Goal: Information Seeking & Learning: Learn about a topic

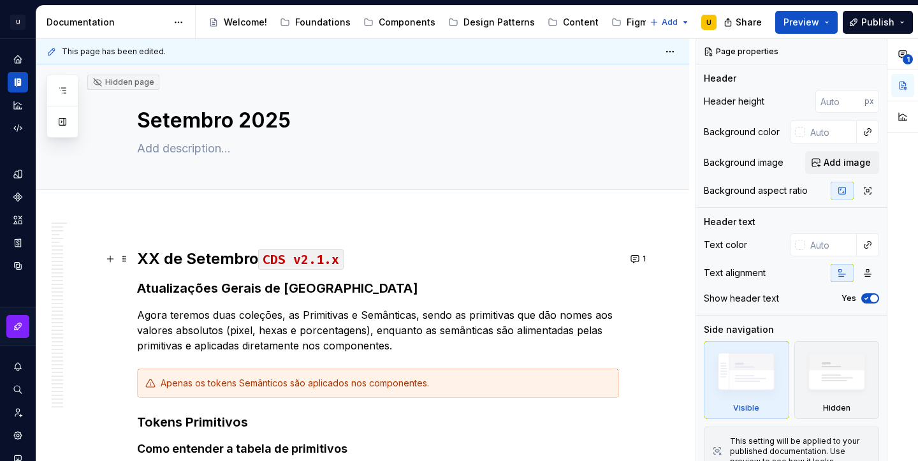
scroll to position [1351, 0]
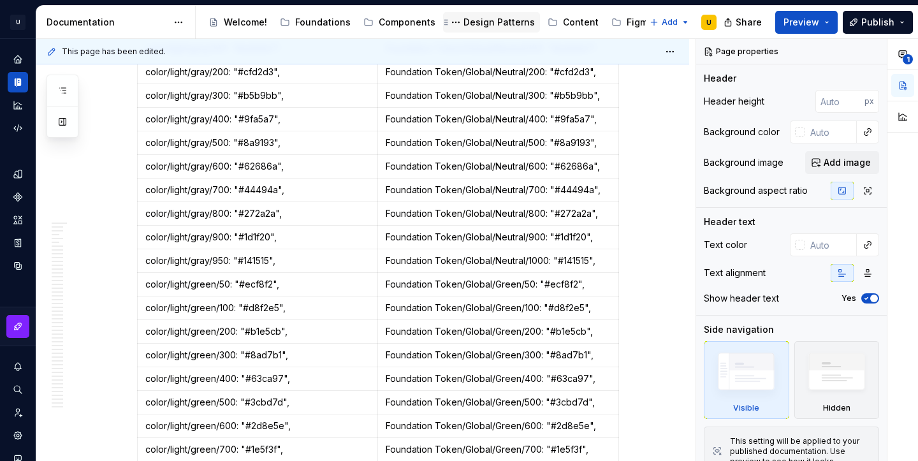
click at [486, 22] on div "Design Patterns" at bounding box center [499, 22] width 71 height 13
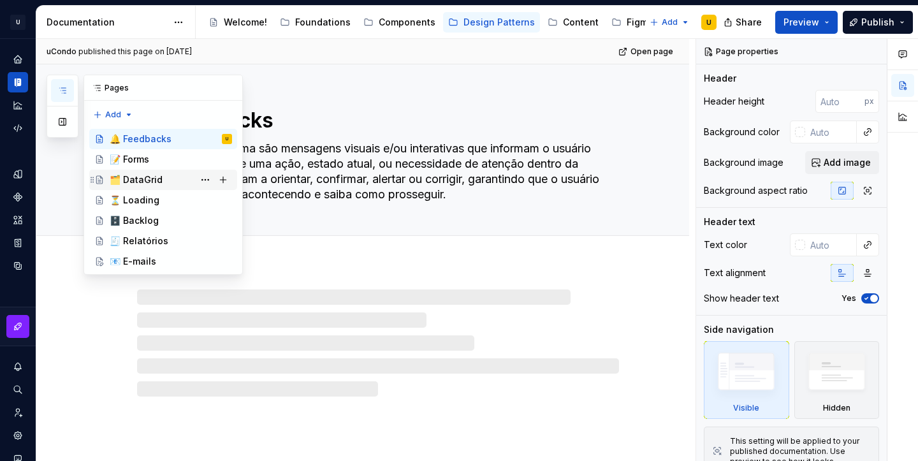
click at [148, 180] on div "🗂️ DataGrid" at bounding box center [136, 179] width 53 height 13
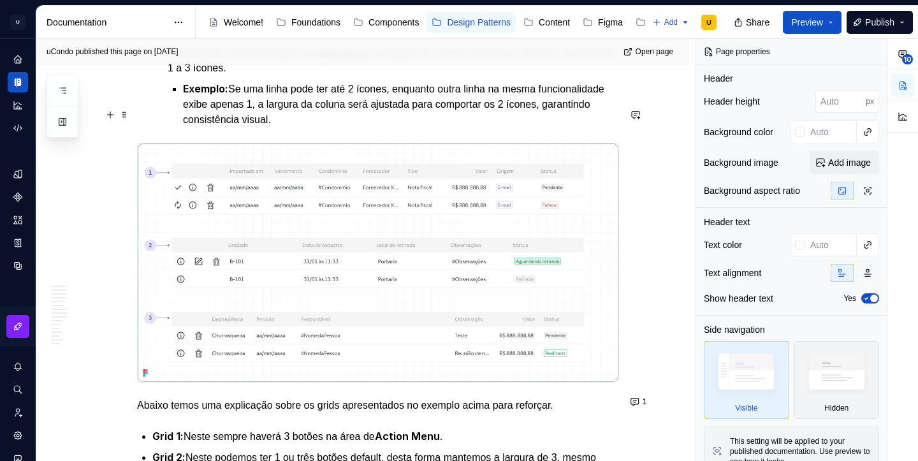
scroll to position [4283, 0]
click at [494, 180] on img at bounding box center [378, 262] width 481 height 238
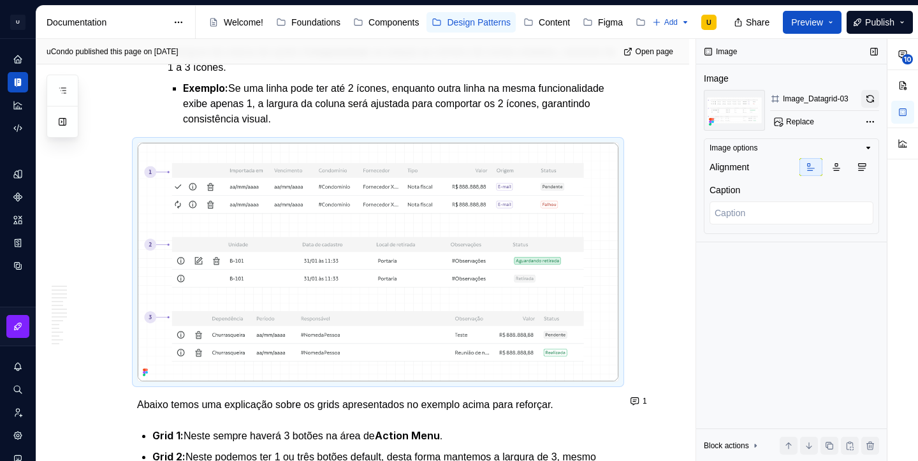
click at [869, 96] on button "button" at bounding box center [870, 99] width 18 height 18
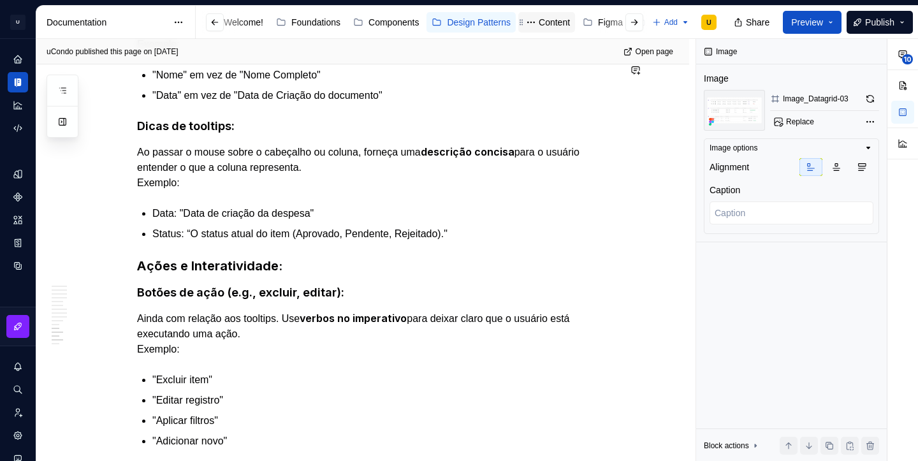
scroll to position [0, 74]
click at [620, 18] on div "Changelog" at bounding box center [621, 22] width 43 height 13
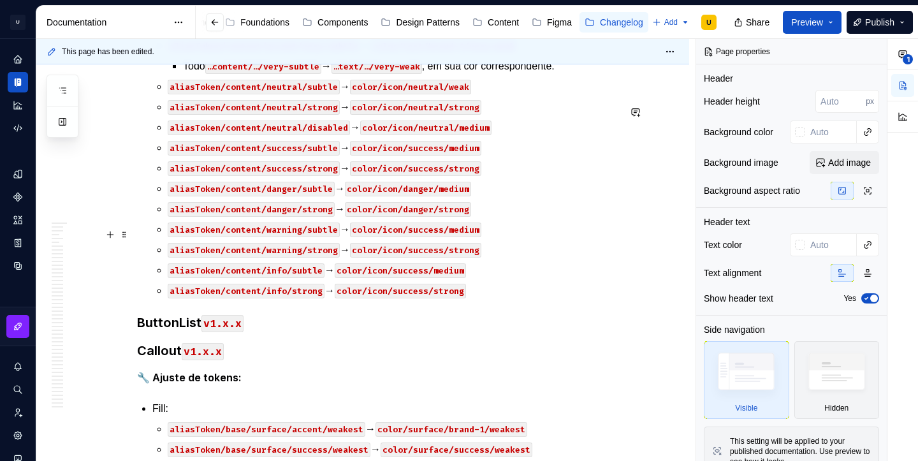
scroll to position [26758, 0]
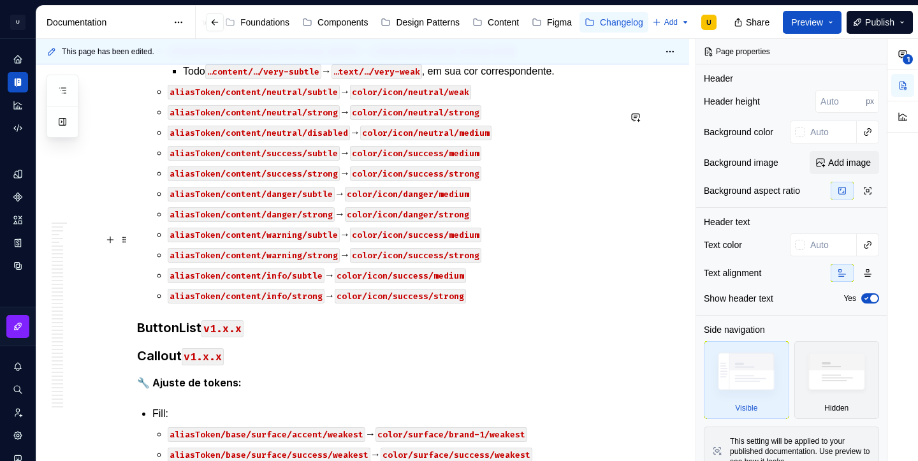
type textarea "*"
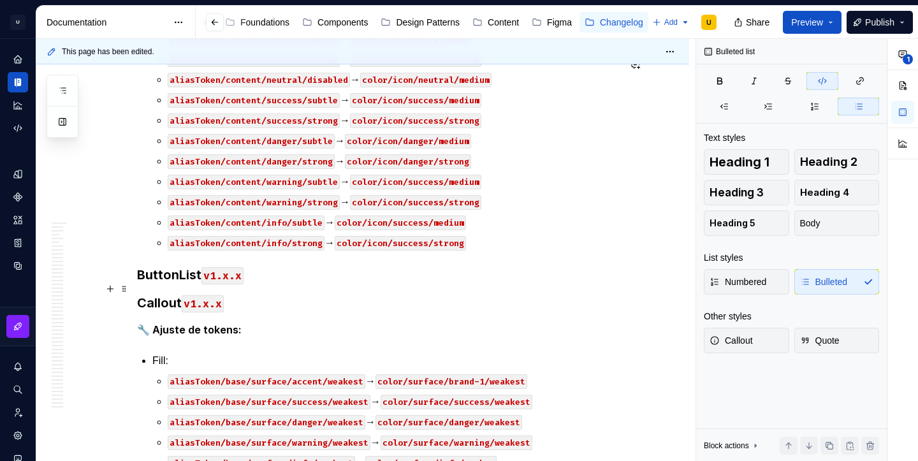
scroll to position [26820, 0]
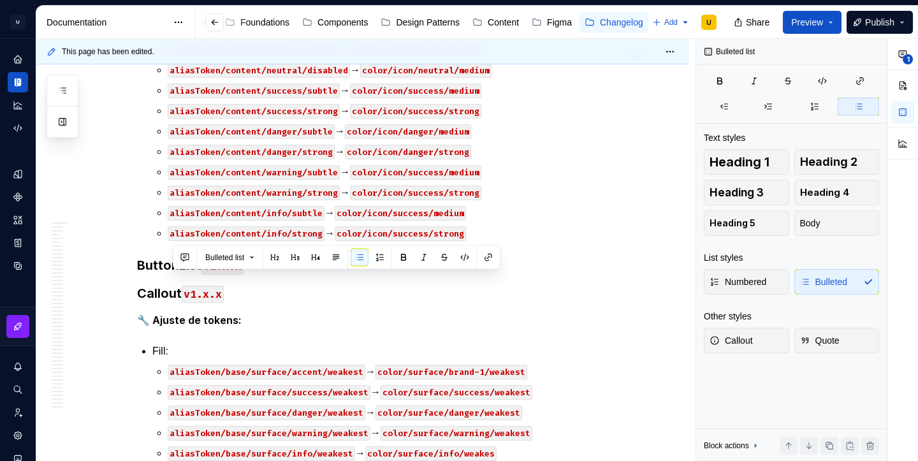
copy p "aliasToken/content/danger/strong → color/icon/danger/strong x"
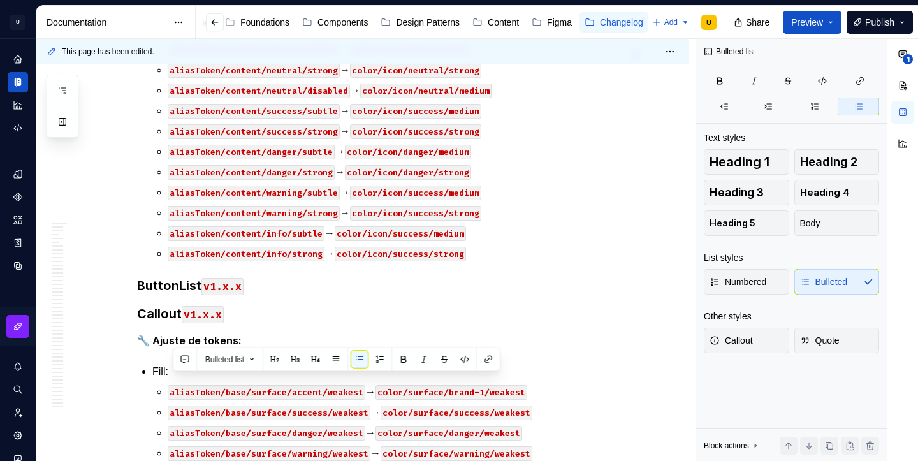
copy p "aliasToken/content/danger/disable → color/icon/neutral/medium"
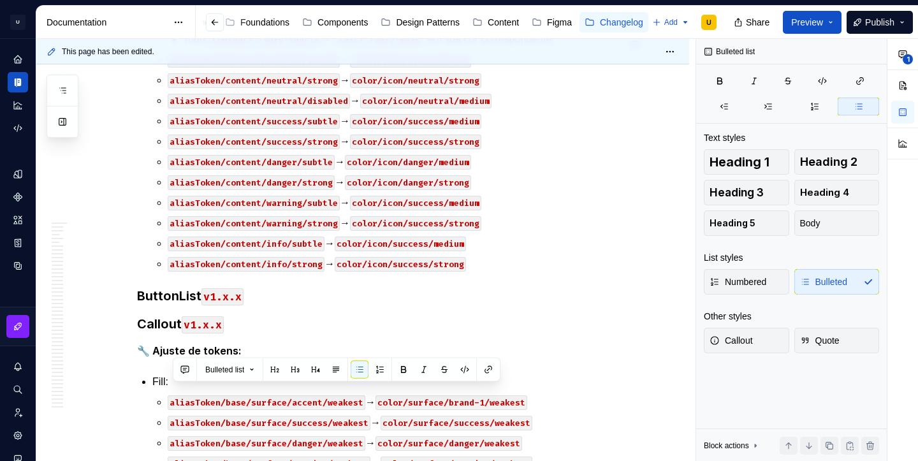
copy p "aliasToken/content/success/disable → color/icon/neutral/medium"
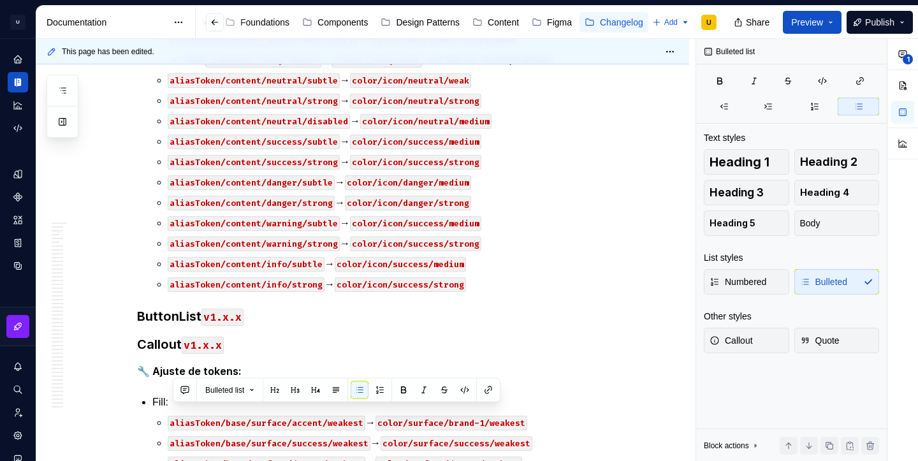
copy p "aliasToken/content/accent/disable → color/icon/neutral/medium"
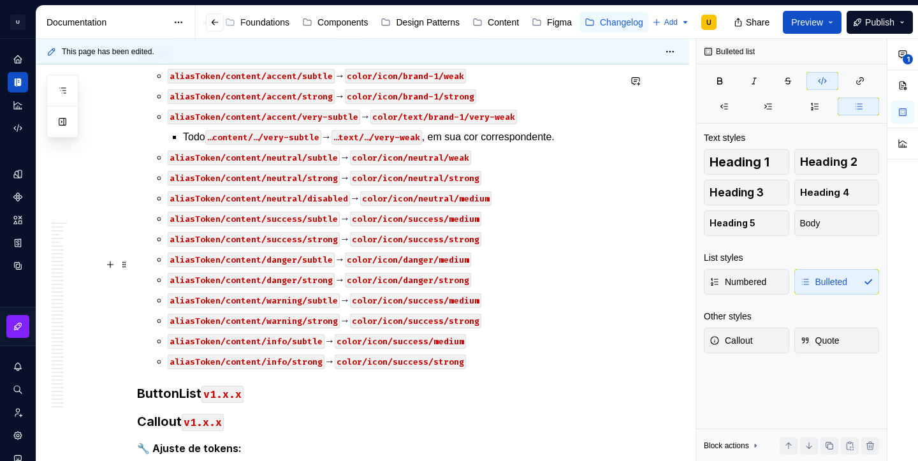
scroll to position [26794, 0]
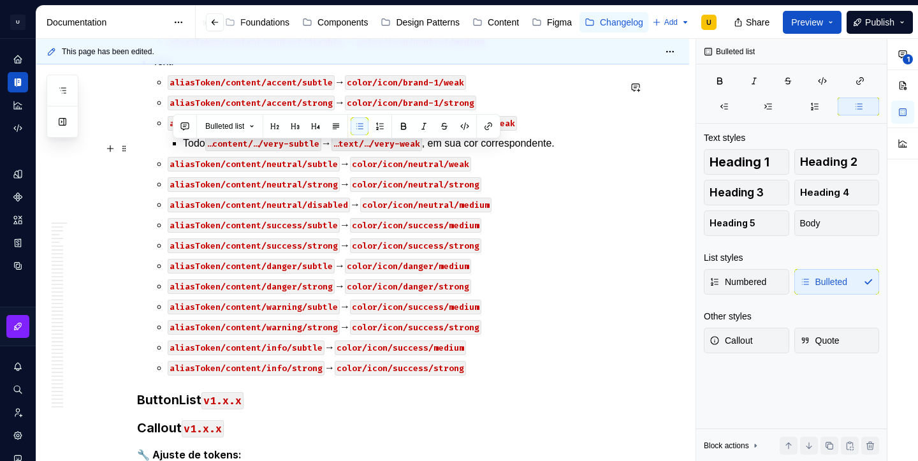
drag, startPoint x: 579, startPoint y: 170, endPoint x: 145, endPoint y: 150, distance: 434.0
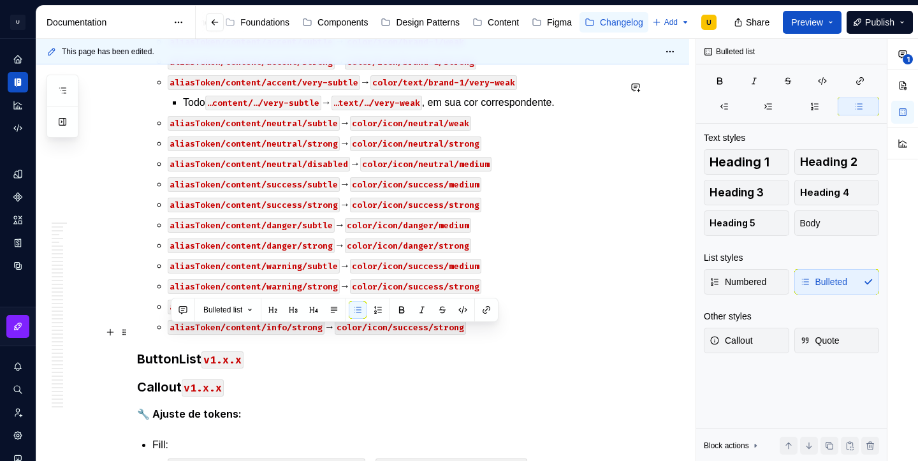
drag, startPoint x: 463, startPoint y: 376, endPoint x: 171, endPoint y: 334, distance: 294.9
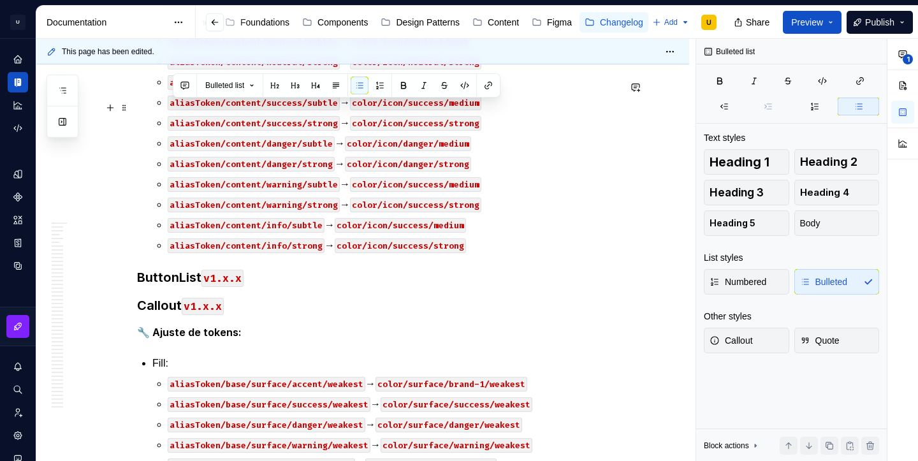
drag, startPoint x: 504, startPoint y: 376, endPoint x: 166, endPoint y: 113, distance: 428.9
copy ul "aliasToken/content/accent/subtle → color/icon/brand-1/weak aliasToken/content/a…"
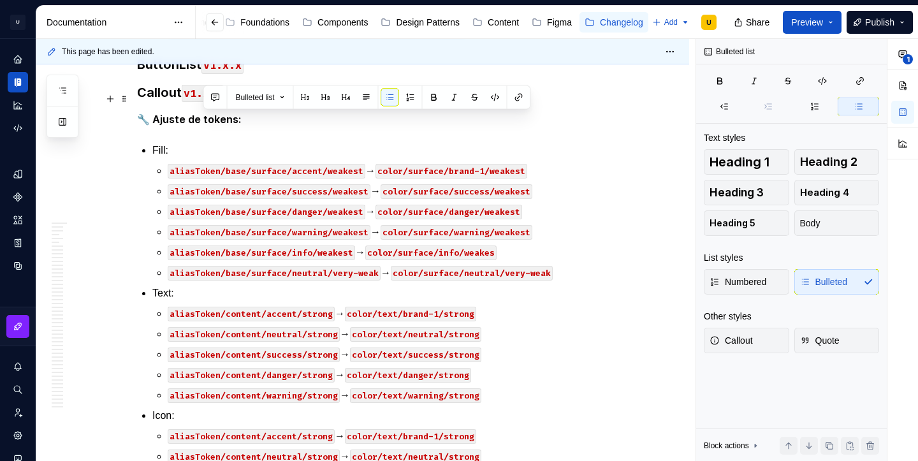
scroll to position [26972, 0]
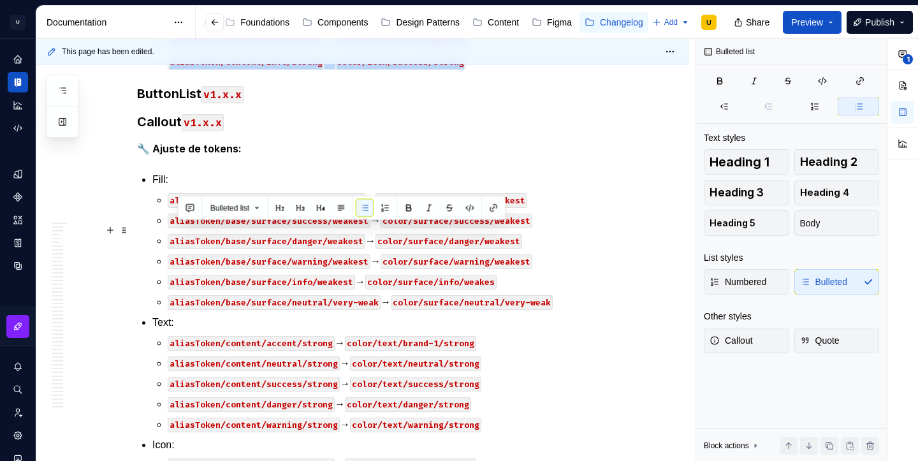
drag, startPoint x: 481, startPoint y: 376, endPoint x: 179, endPoint y: 233, distance: 334.3
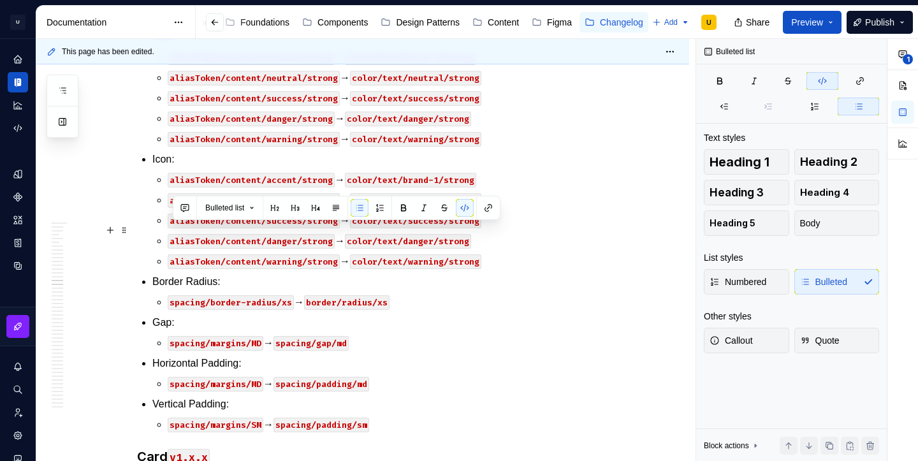
drag, startPoint x: 179, startPoint y: 232, endPoint x: 172, endPoint y: 232, distance: 7.0
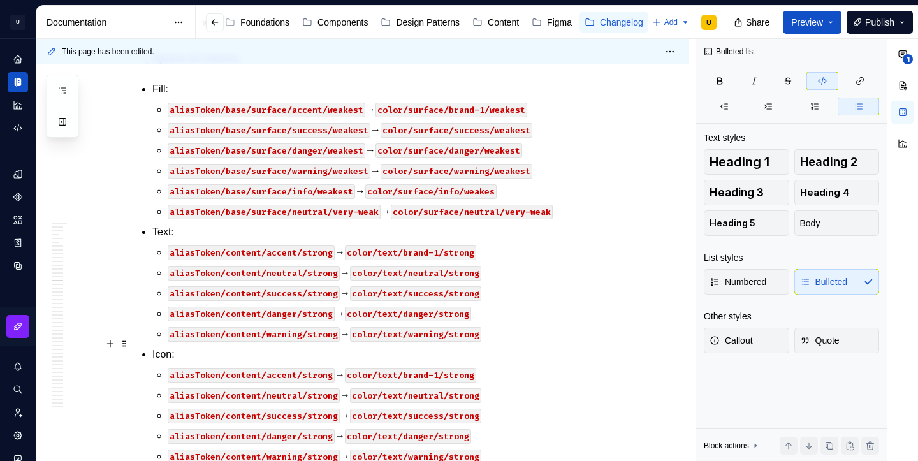
scroll to position [27044, 0]
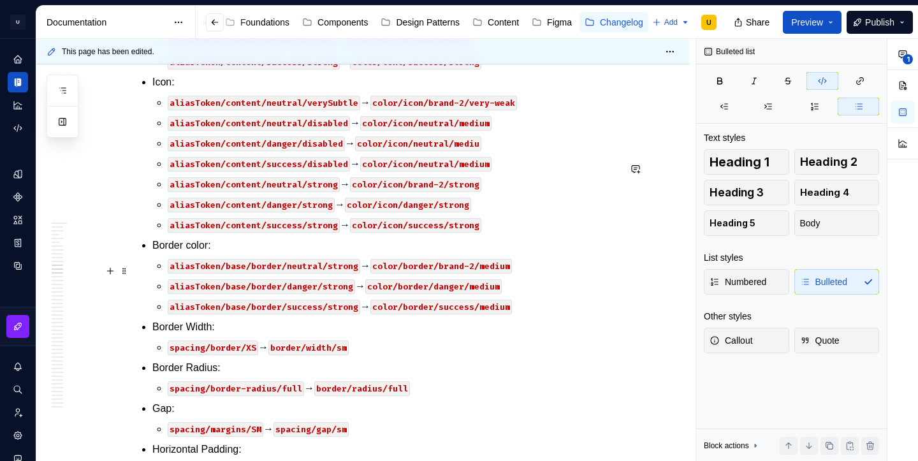
scroll to position [25459, 0]
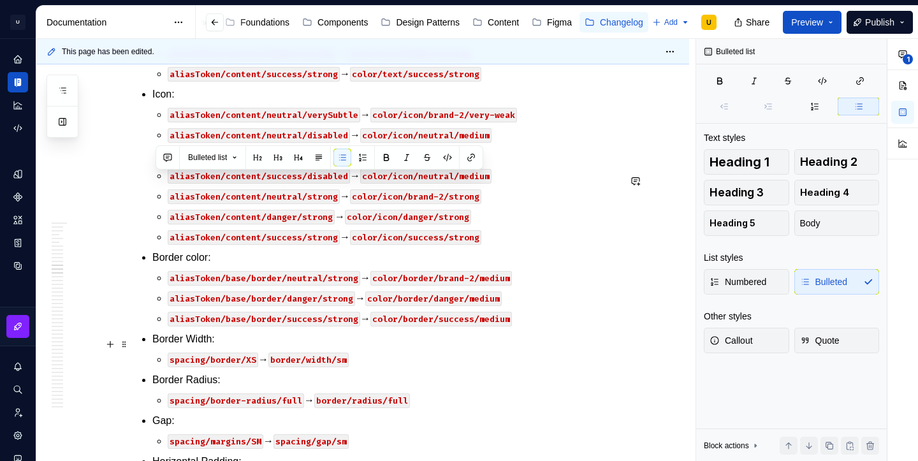
drag, startPoint x: 153, startPoint y: 181, endPoint x: 464, endPoint y: 334, distance: 346.2
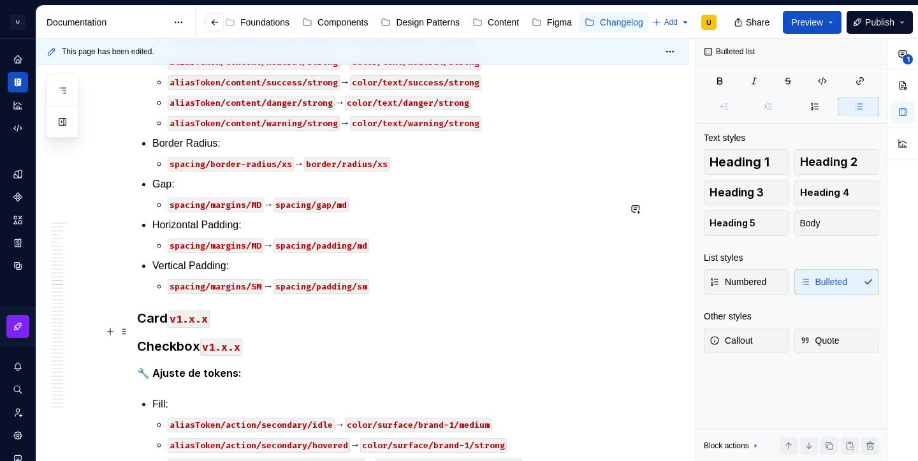
scroll to position [27378, 0]
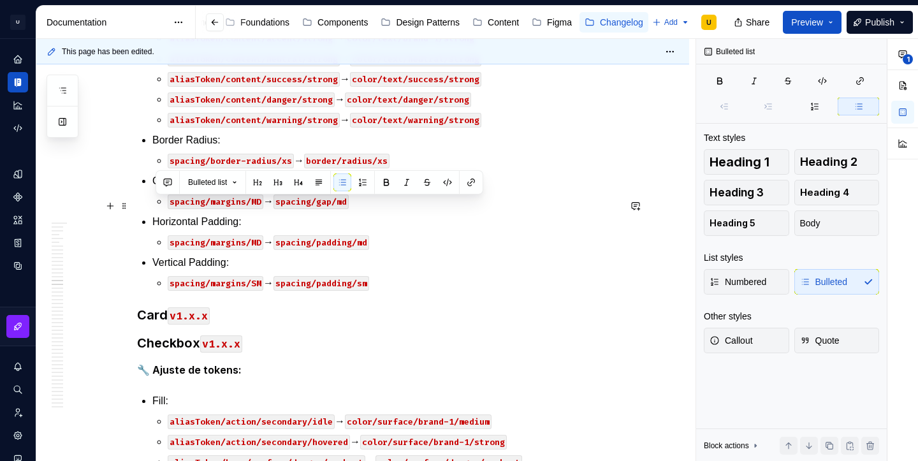
drag, startPoint x: 576, startPoint y: 329, endPoint x: 151, endPoint y: 210, distance: 440.9
copy li "Fill: aliasToken/base/surface/accent/weakest → color/surface/brand-1/weakest al…"
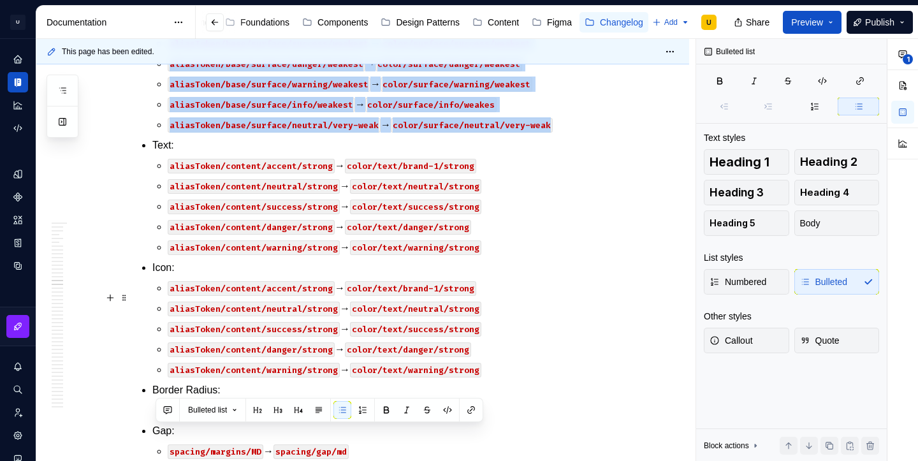
scroll to position [27151, 0]
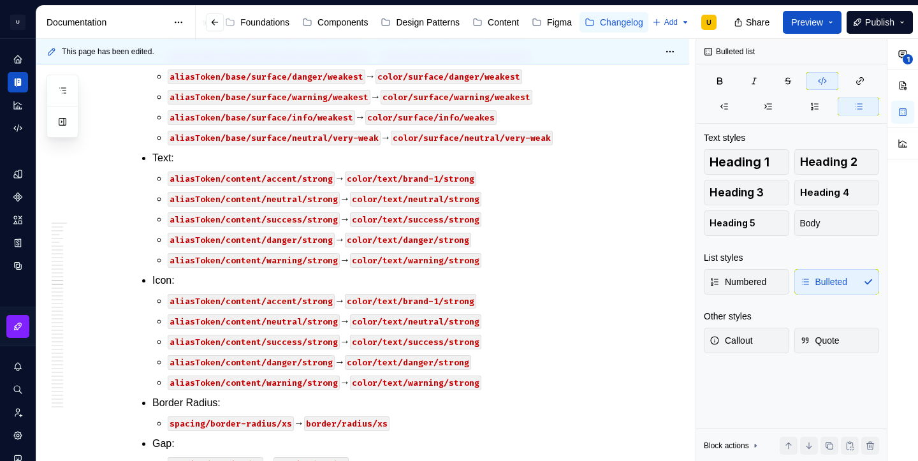
scroll to position [27257, 0]
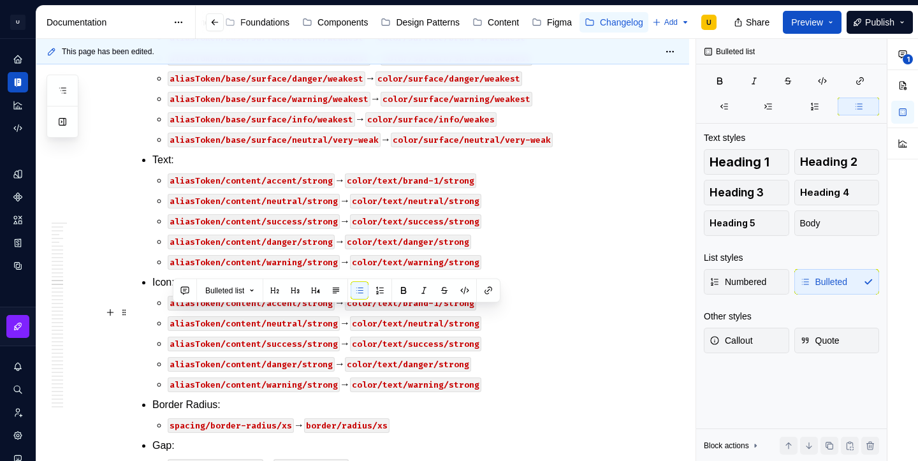
drag, startPoint x: 516, startPoint y: 333, endPoint x: 142, endPoint y: 312, distance: 374.9
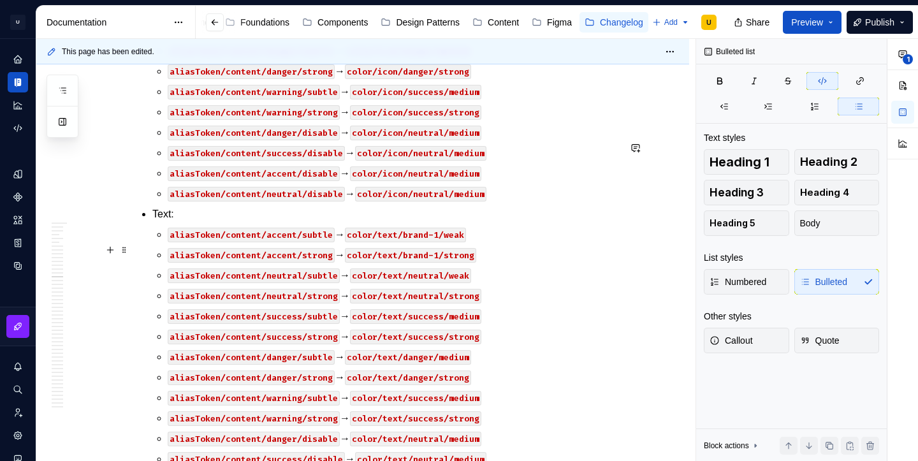
scroll to position [26514, 0]
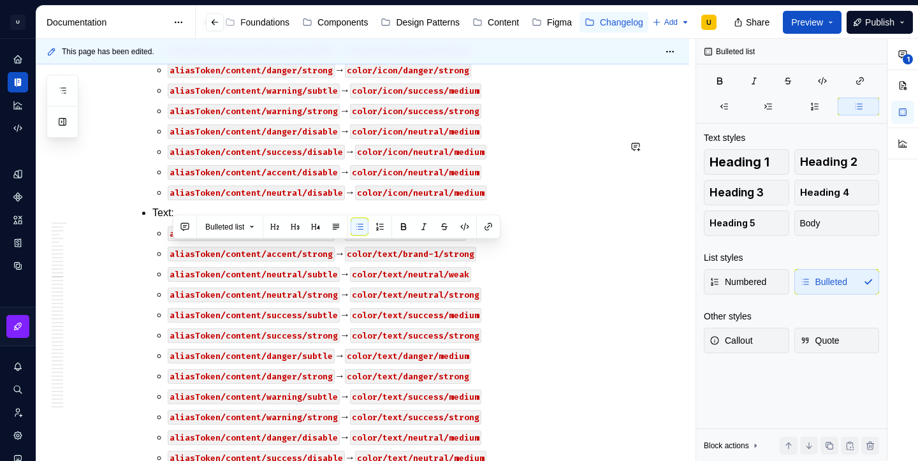
copy p "aliasToken/base/border/danger/strong → color/border/danger/medium"
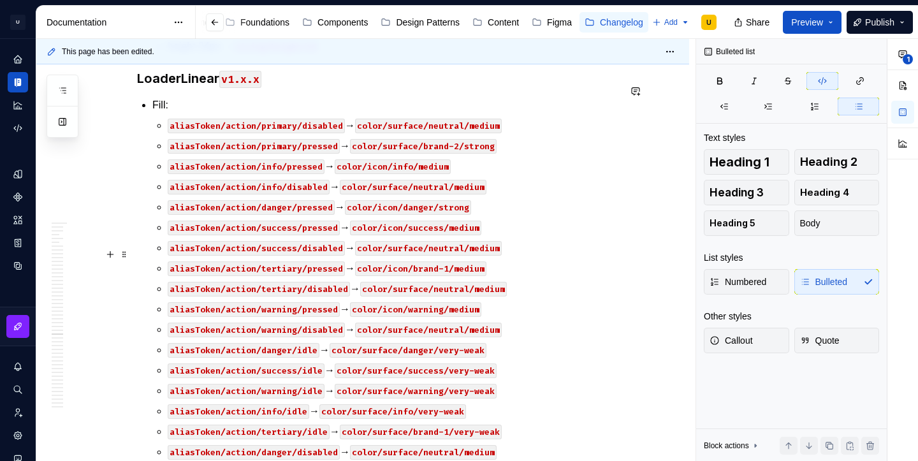
scroll to position [29441, 0]
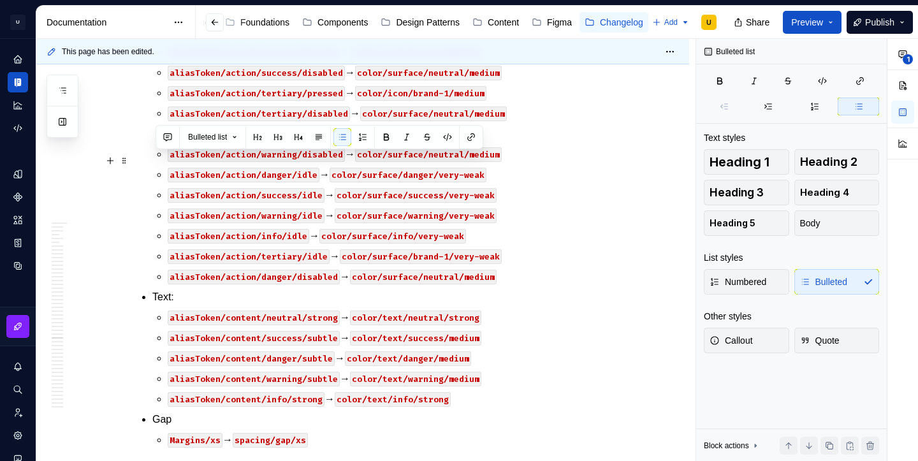
drag, startPoint x: 339, startPoint y: 328, endPoint x: 155, endPoint y: 163, distance: 247.4
copy ul "Gap: margins/sm → spacing/gap/sm spacing/02 → spacing/gap/xxs Vertical Padding:…"
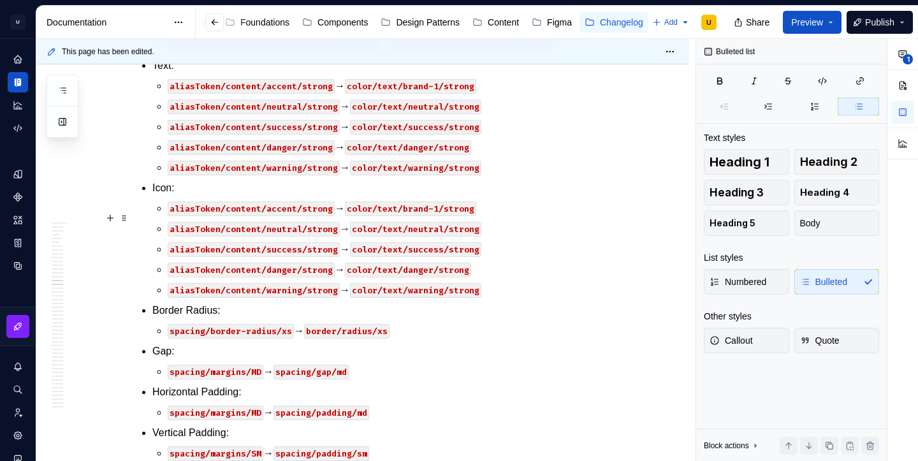
scroll to position [27345, 0]
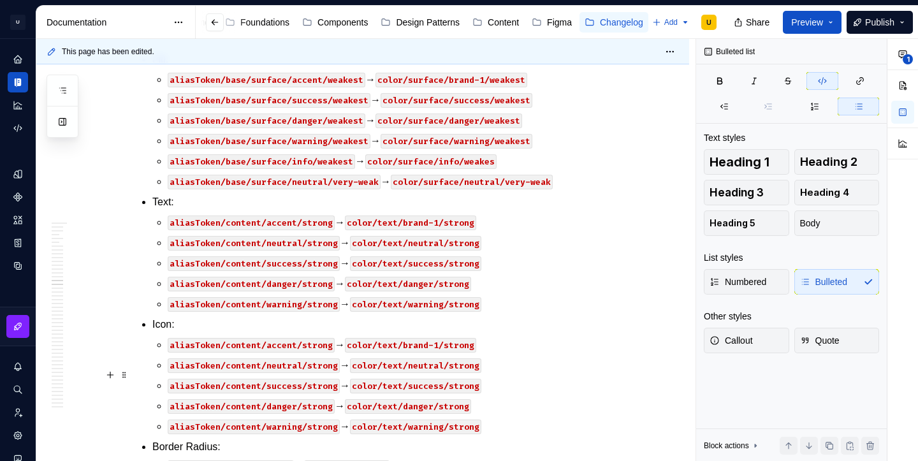
scroll to position [27394, 0]
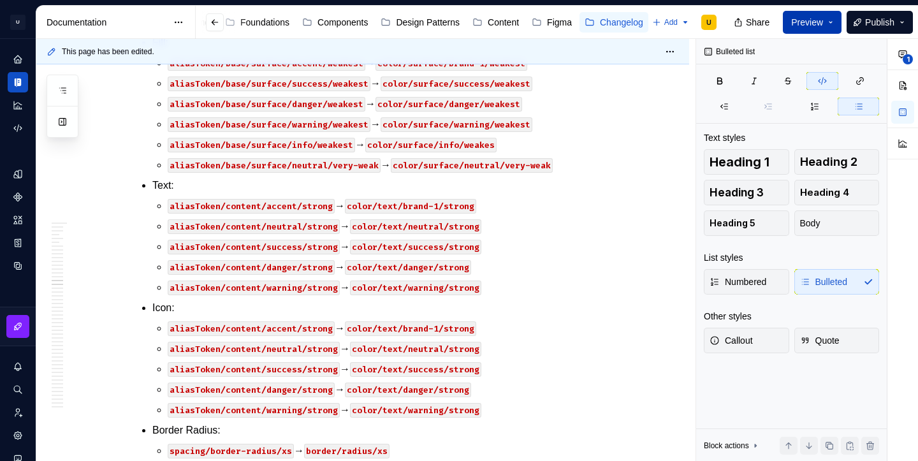
click at [817, 22] on span "Preview" at bounding box center [807, 22] width 32 height 13
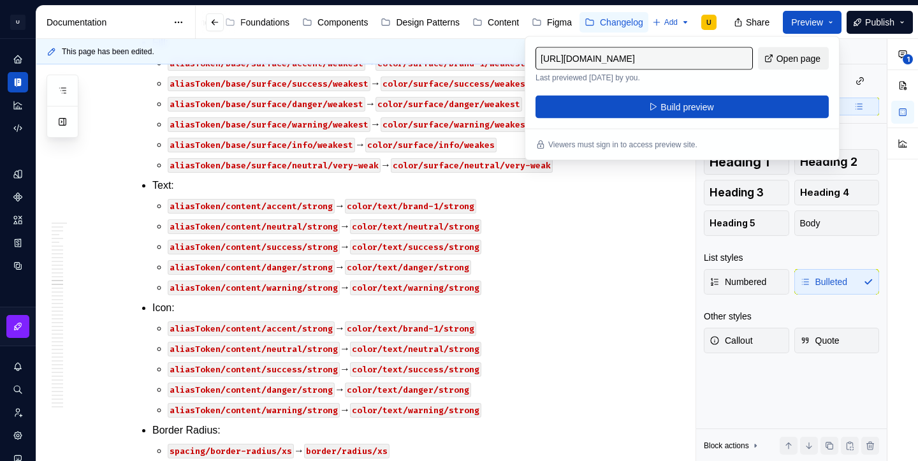
click at [785, 58] on span "Open page" at bounding box center [799, 58] width 44 height 13
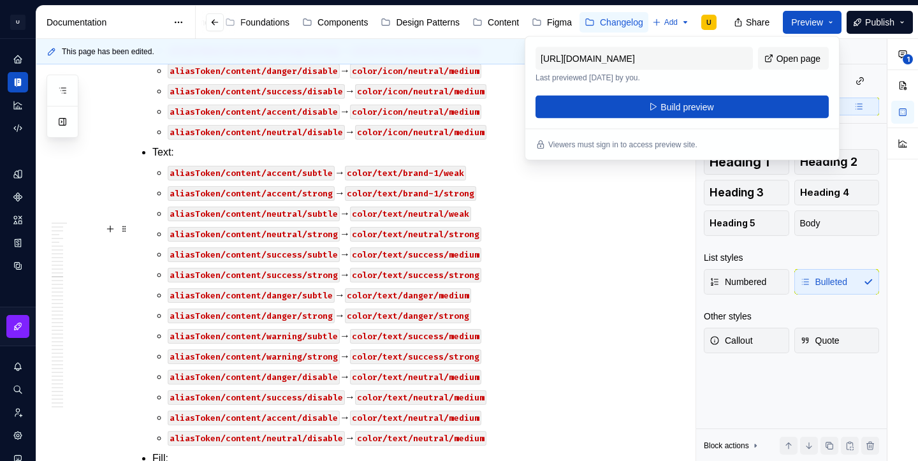
scroll to position [26587, 0]
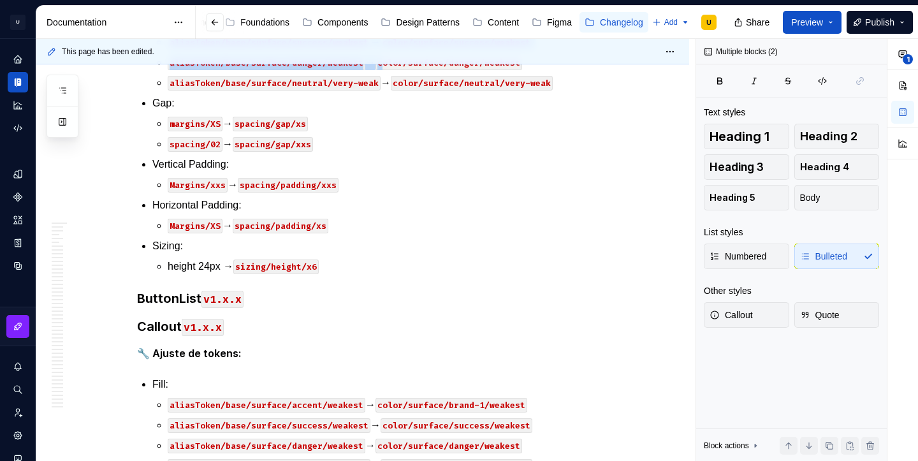
scroll to position [27370, 0]
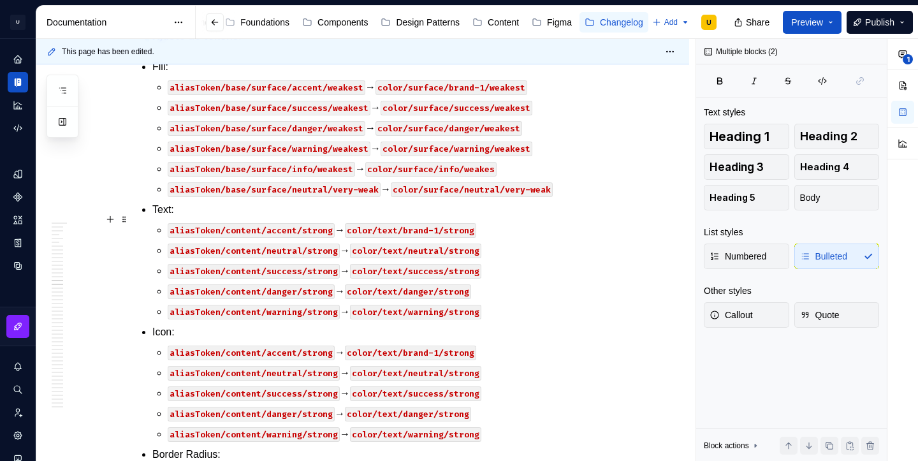
drag, startPoint x: 156, startPoint y: 75, endPoint x: 562, endPoint y: 224, distance: 432.3
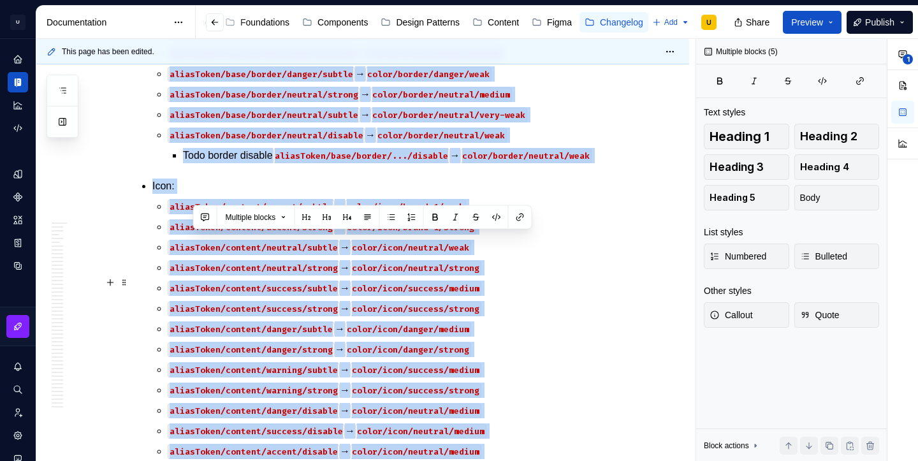
scroll to position [26497, 0]
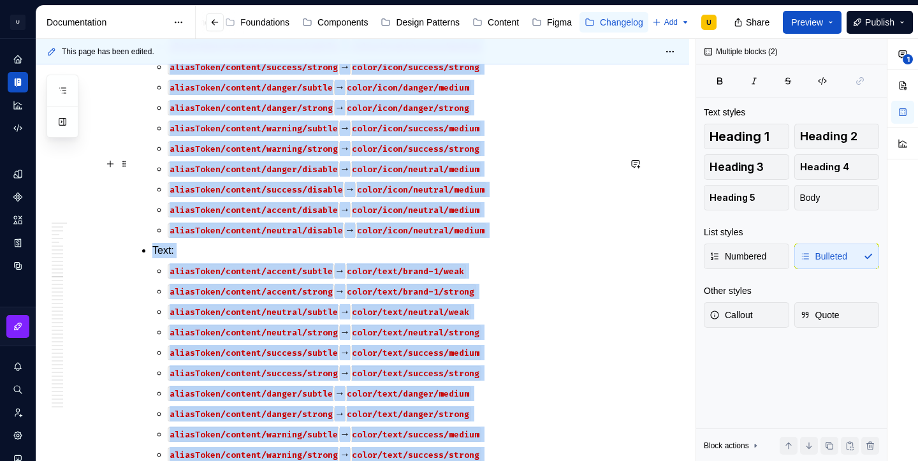
drag, startPoint x: 335, startPoint y: 398, endPoint x: 149, endPoint y: 167, distance: 297.0
copy div "Loremi dolor: sitamEtcon/adip/elitse/doeiusm/tempor → incid/utlabo/etdolor/magn…"
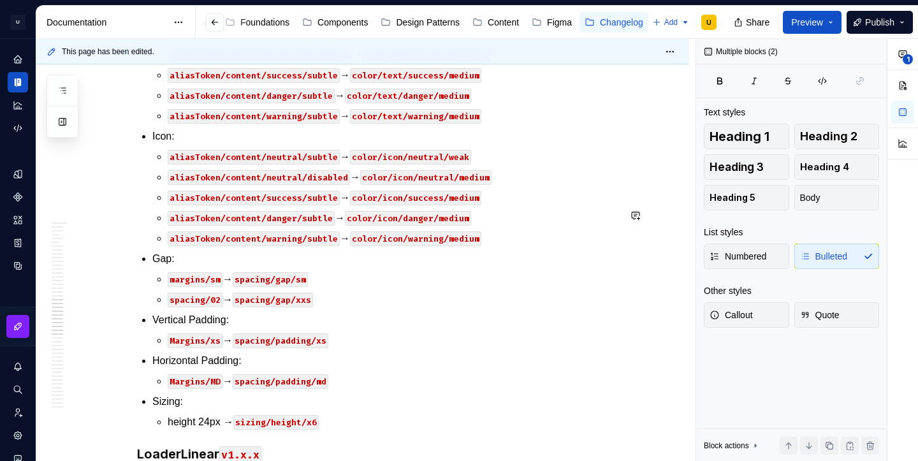
scroll to position [29078, 0]
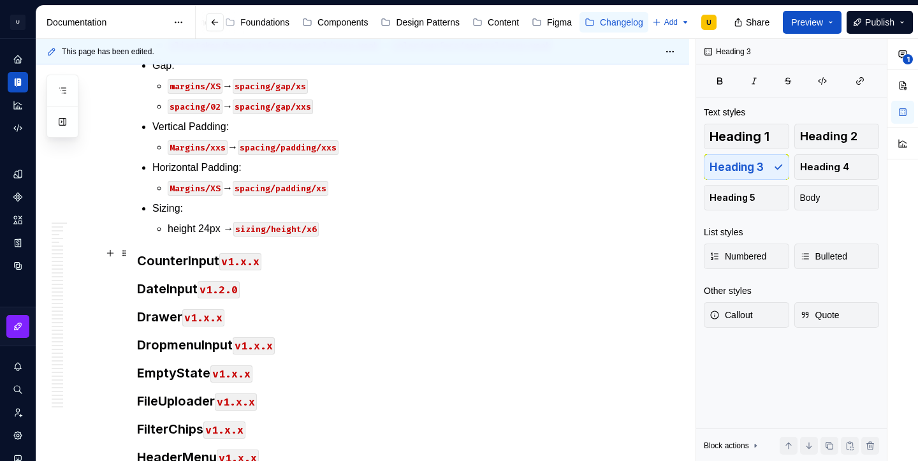
scroll to position [29719, 0]
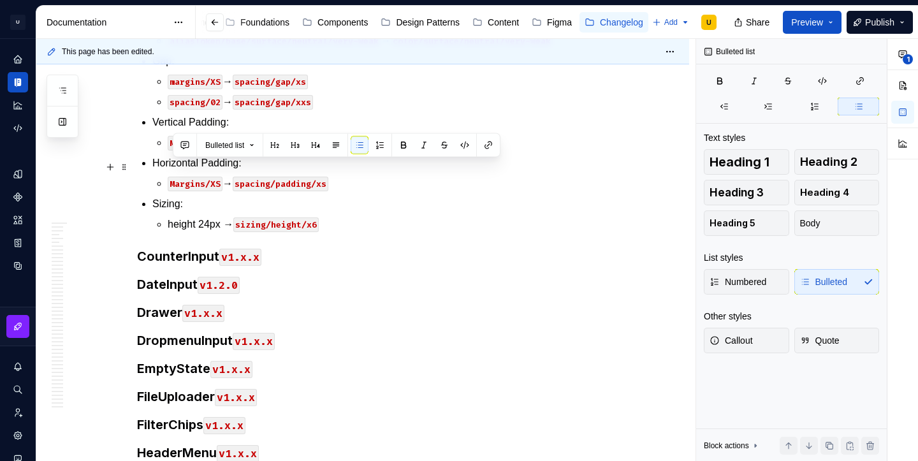
drag, startPoint x: 173, startPoint y: 167, endPoint x: 490, endPoint y: 170, distance: 316.3
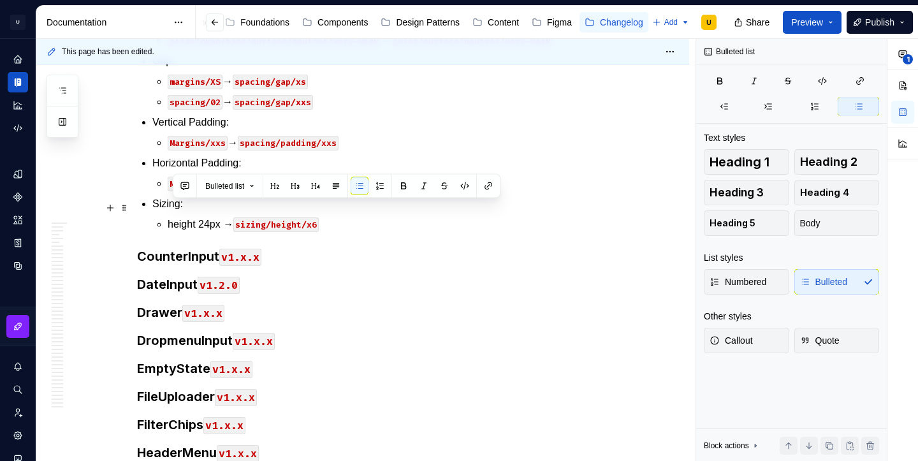
drag, startPoint x: 500, startPoint y: 352, endPoint x: 170, endPoint y: 210, distance: 359.0
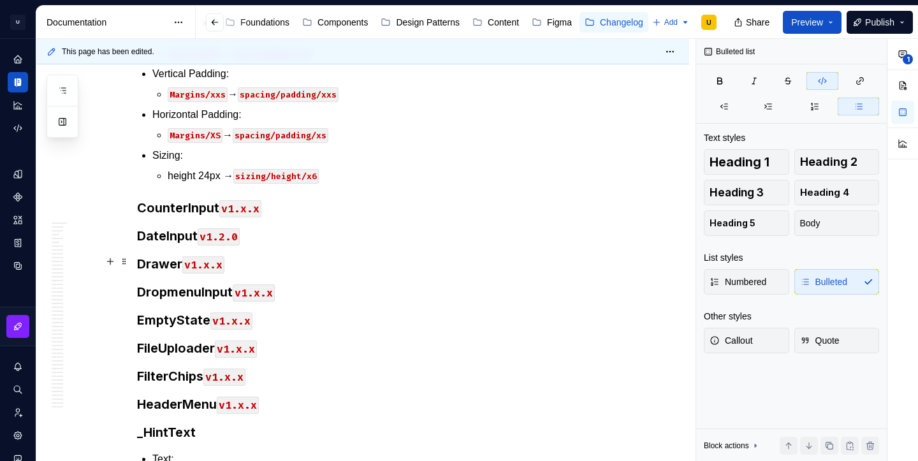
scroll to position [29538, 0]
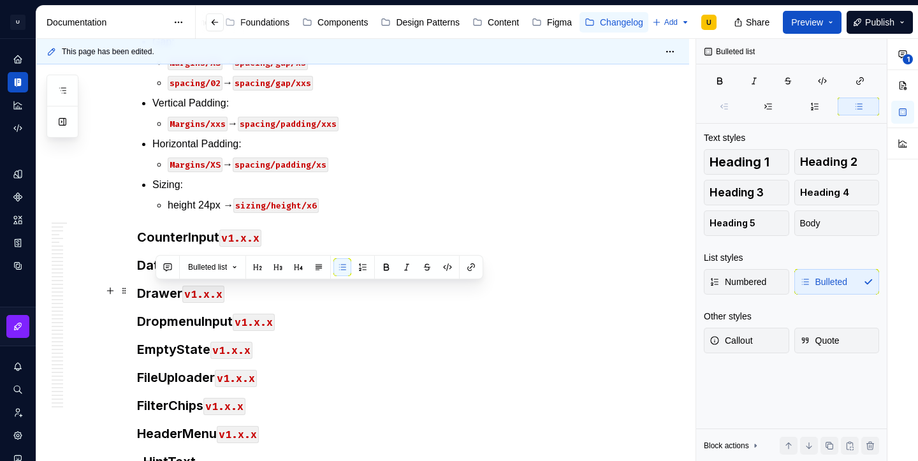
drag, startPoint x: 497, startPoint y: 373, endPoint x: 149, endPoint y: 293, distance: 357.3
copy li "Text: aliasToken/content/accent/very-strong → color/text/brand-1/very-strong al…"
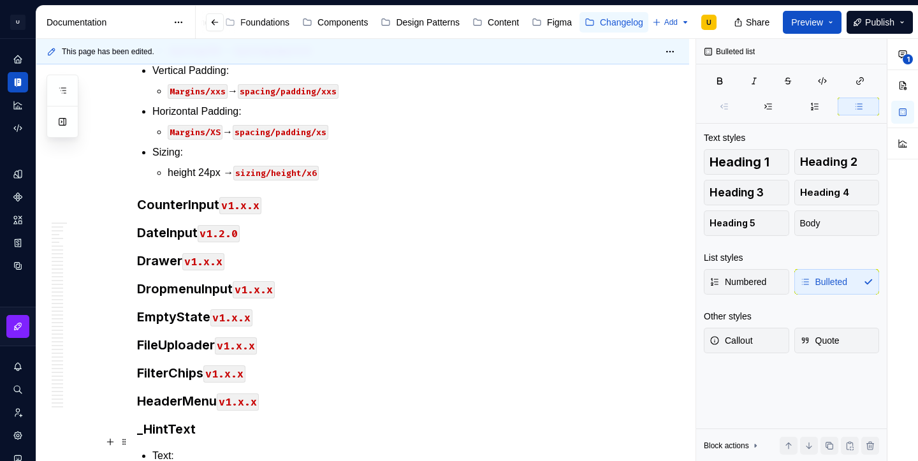
scroll to position [29704, 0]
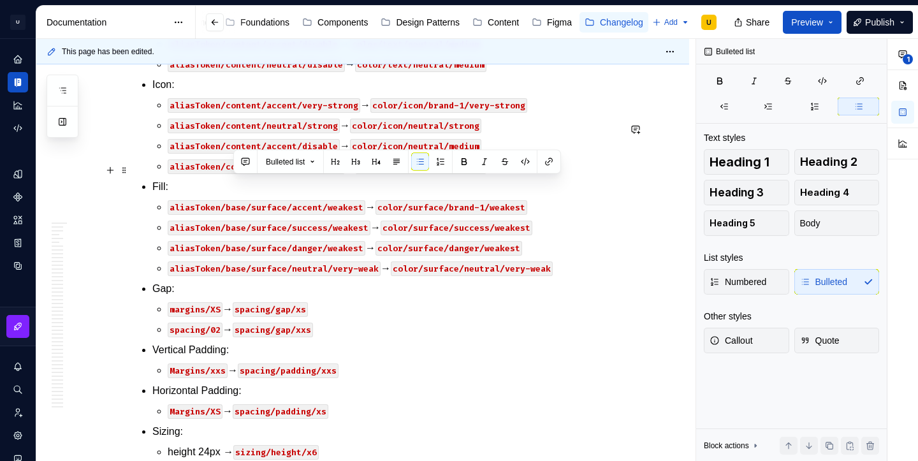
scroll to position [29400, 0]
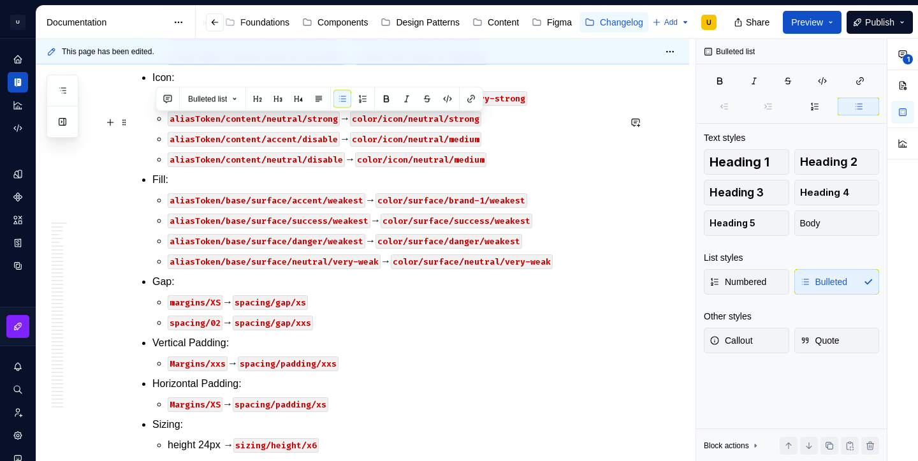
drag, startPoint x: 497, startPoint y: 418, endPoint x: 150, endPoint y: 127, distance: 453.0
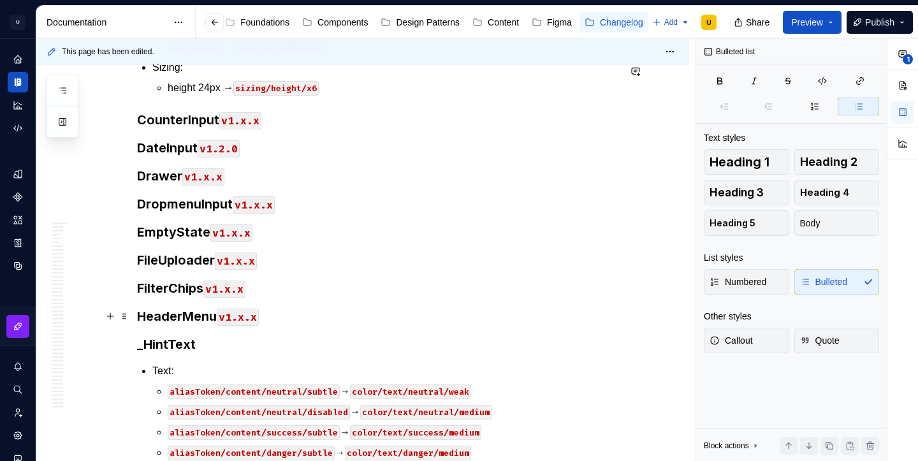
scroll to position [29456, 0]
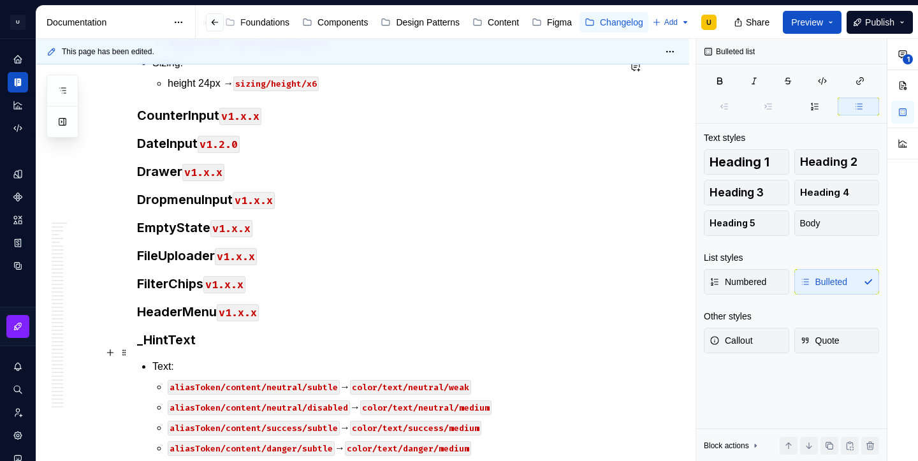
type textarea "*"
